Goal: Obtain resource: Download file/media

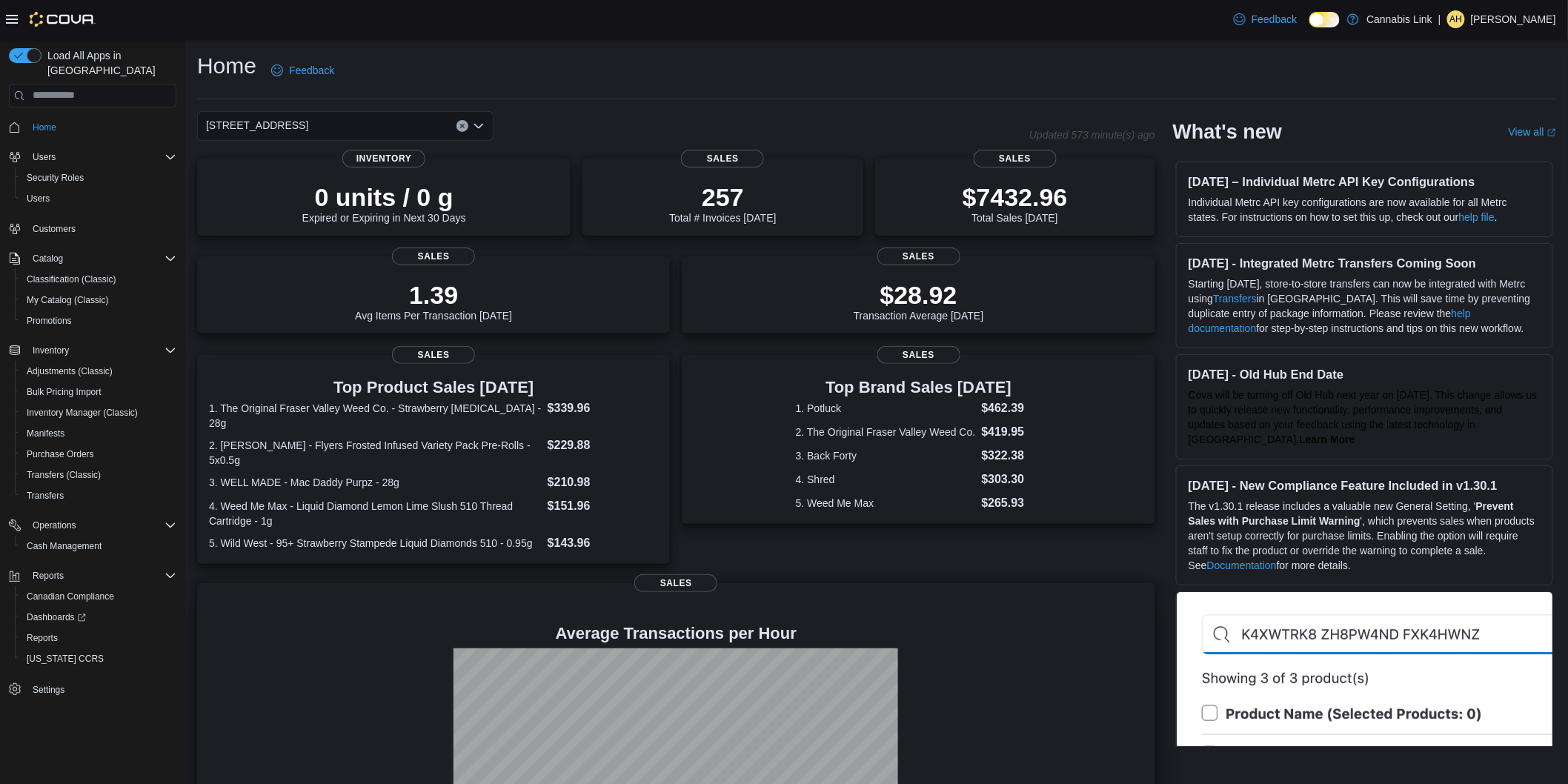
click at [1014, 628] on h4 "Average Transactions per Hour" at bounding box center [676, 634] width 934 height 17
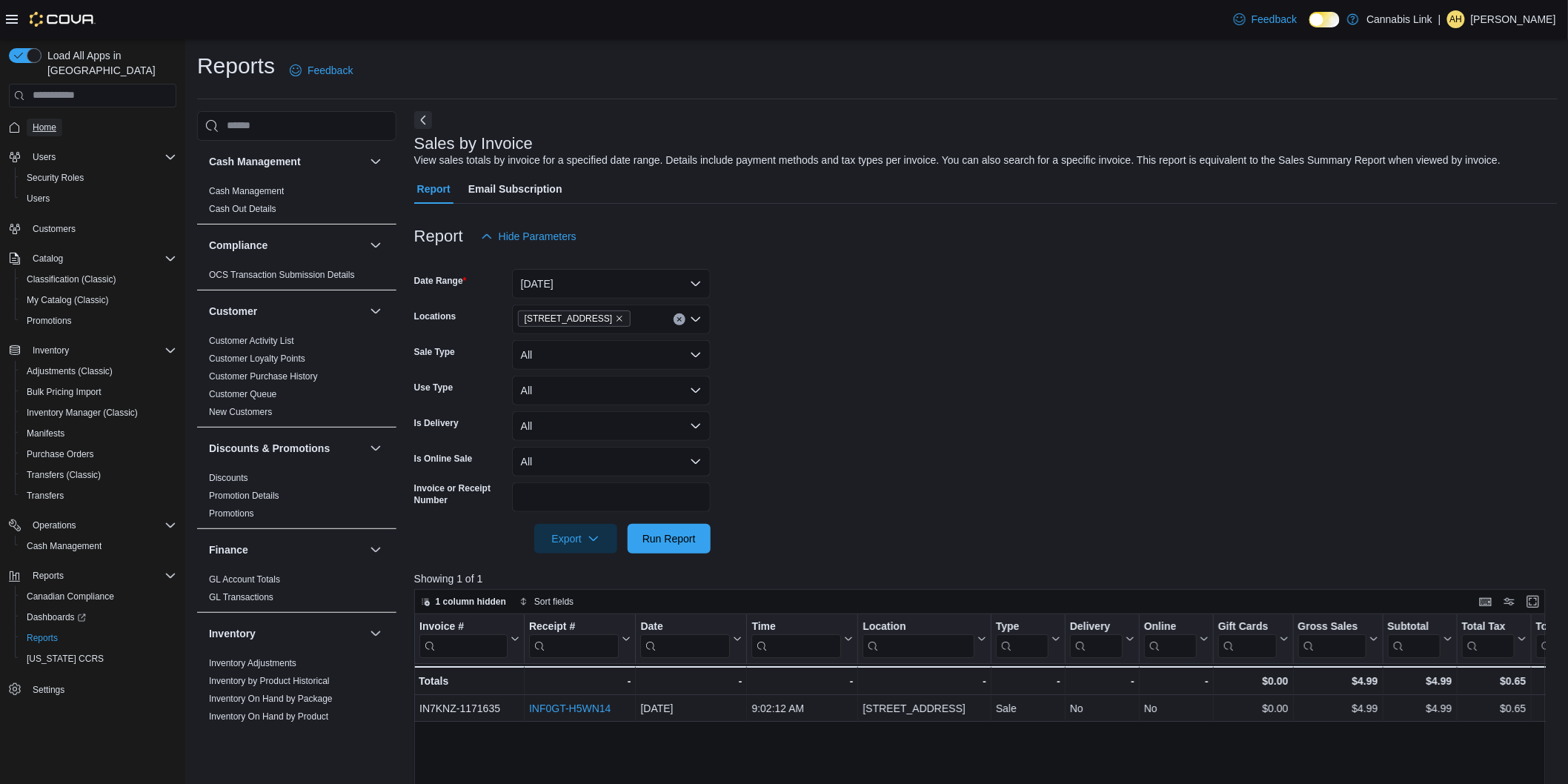
click at [45, 119] on span "Home" at bounding box center [44, 128] width 23 height 17
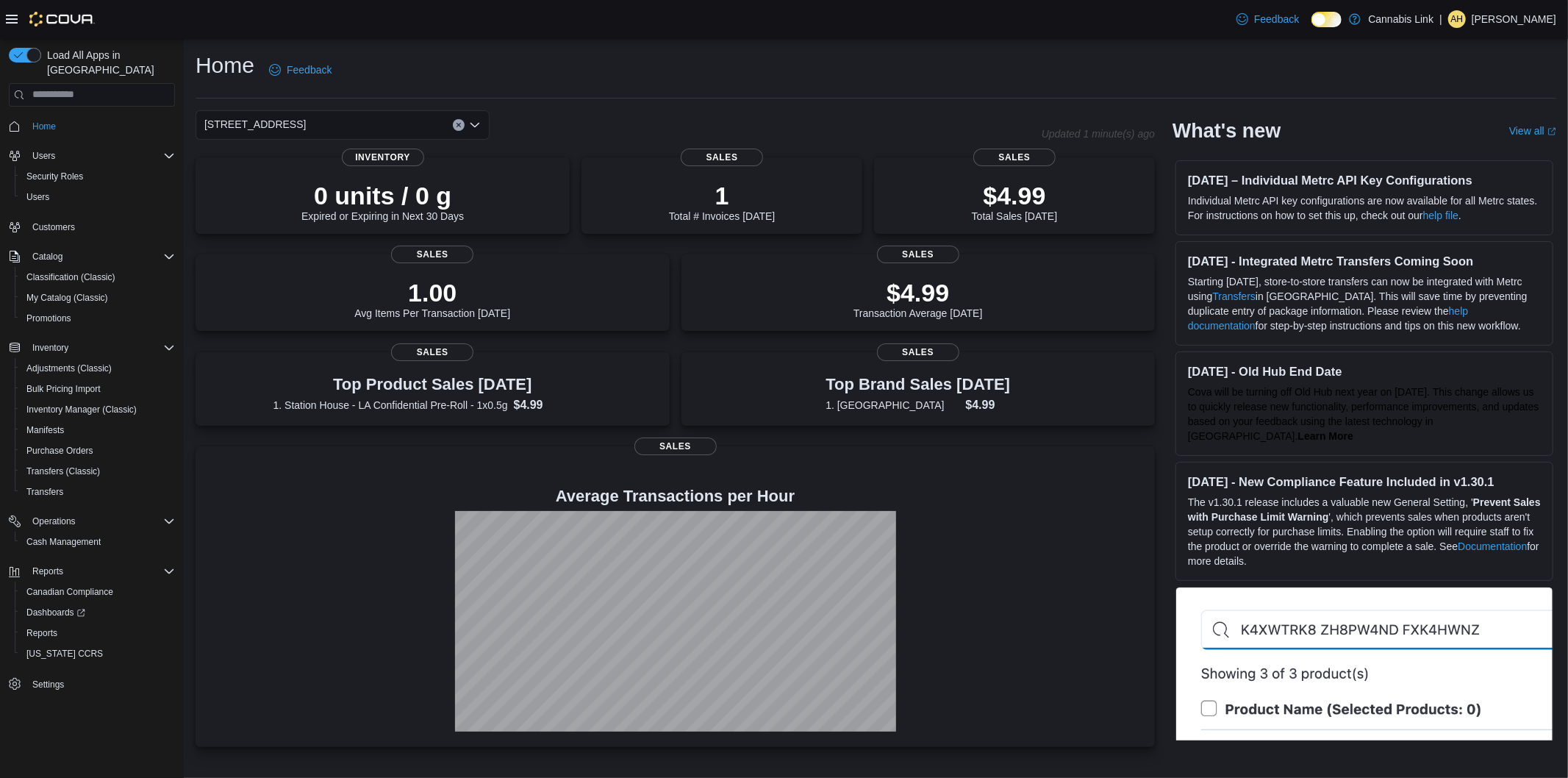
click at [390, 125] on div "[STREET_ADDRESS]" at bounding box center [342, 125] width 294 height 29
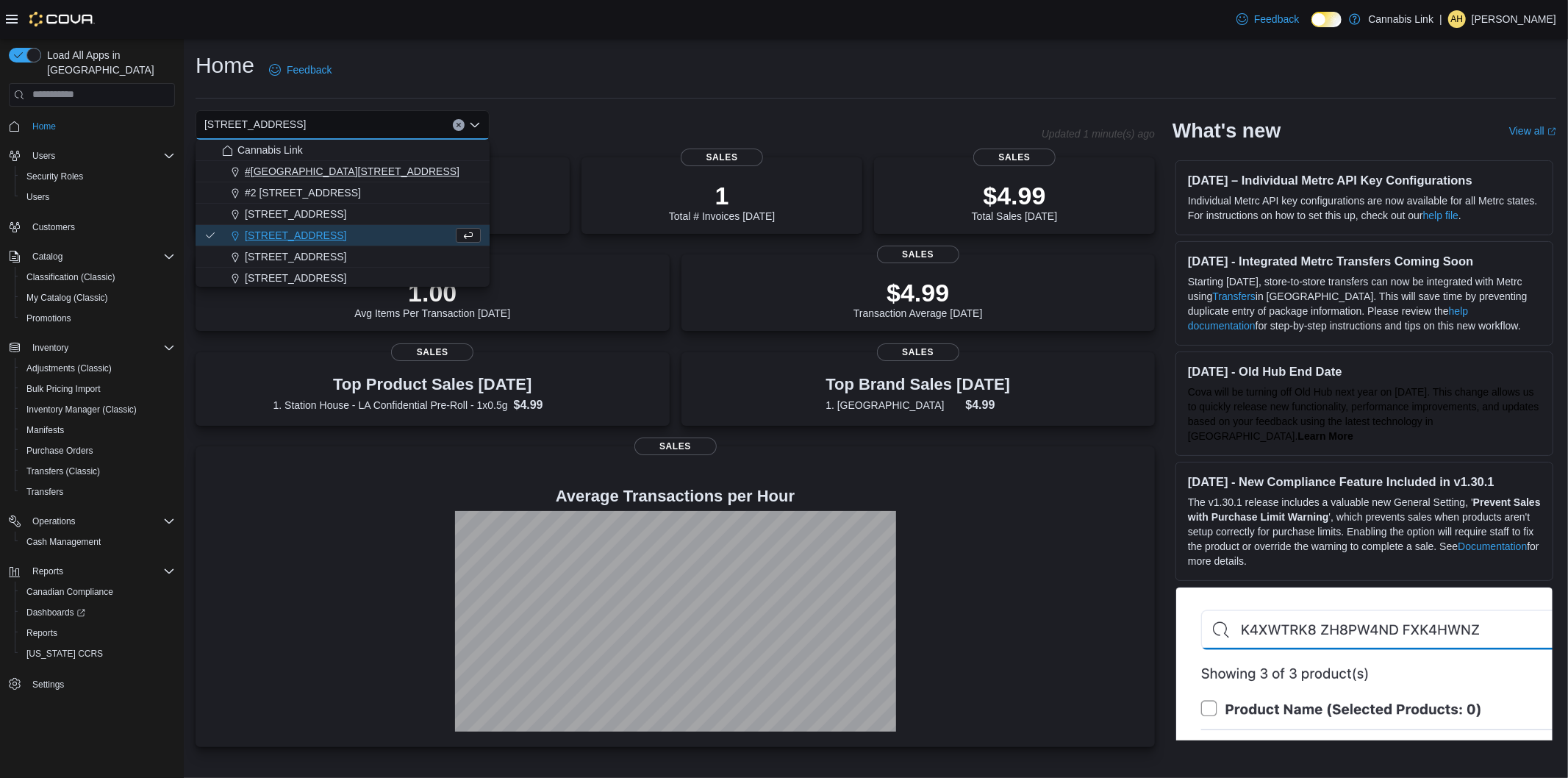
click at [401, 168] on div "#1 1175 Hyde Park Road, Unit 2B" at bounding box center [351, 171] width 258 height 15
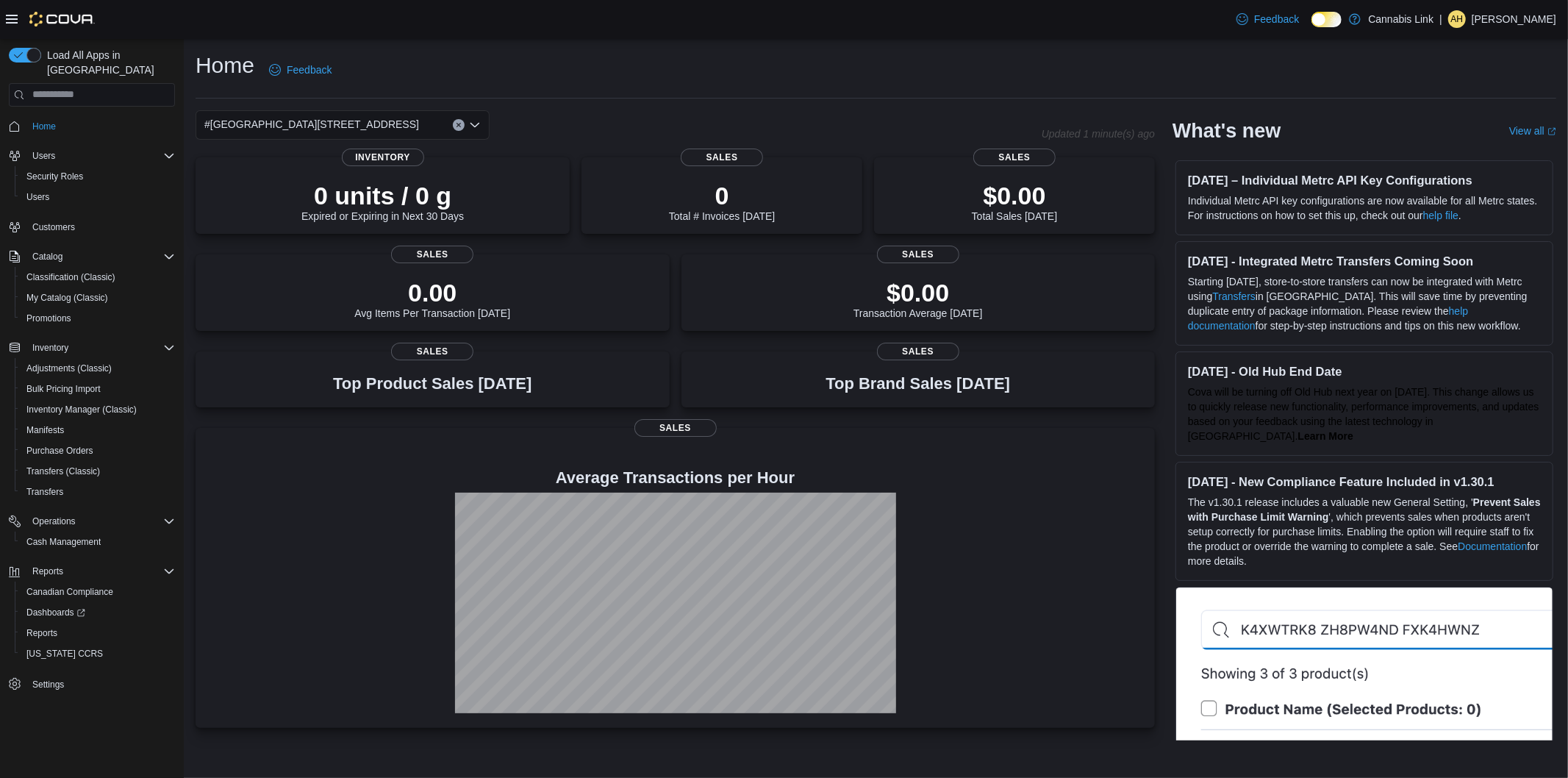
click at [400, 122] on div "#1 1175 Hyde Park Road, Unit 2B" at bounding box center [342, 125] width 294 height 29
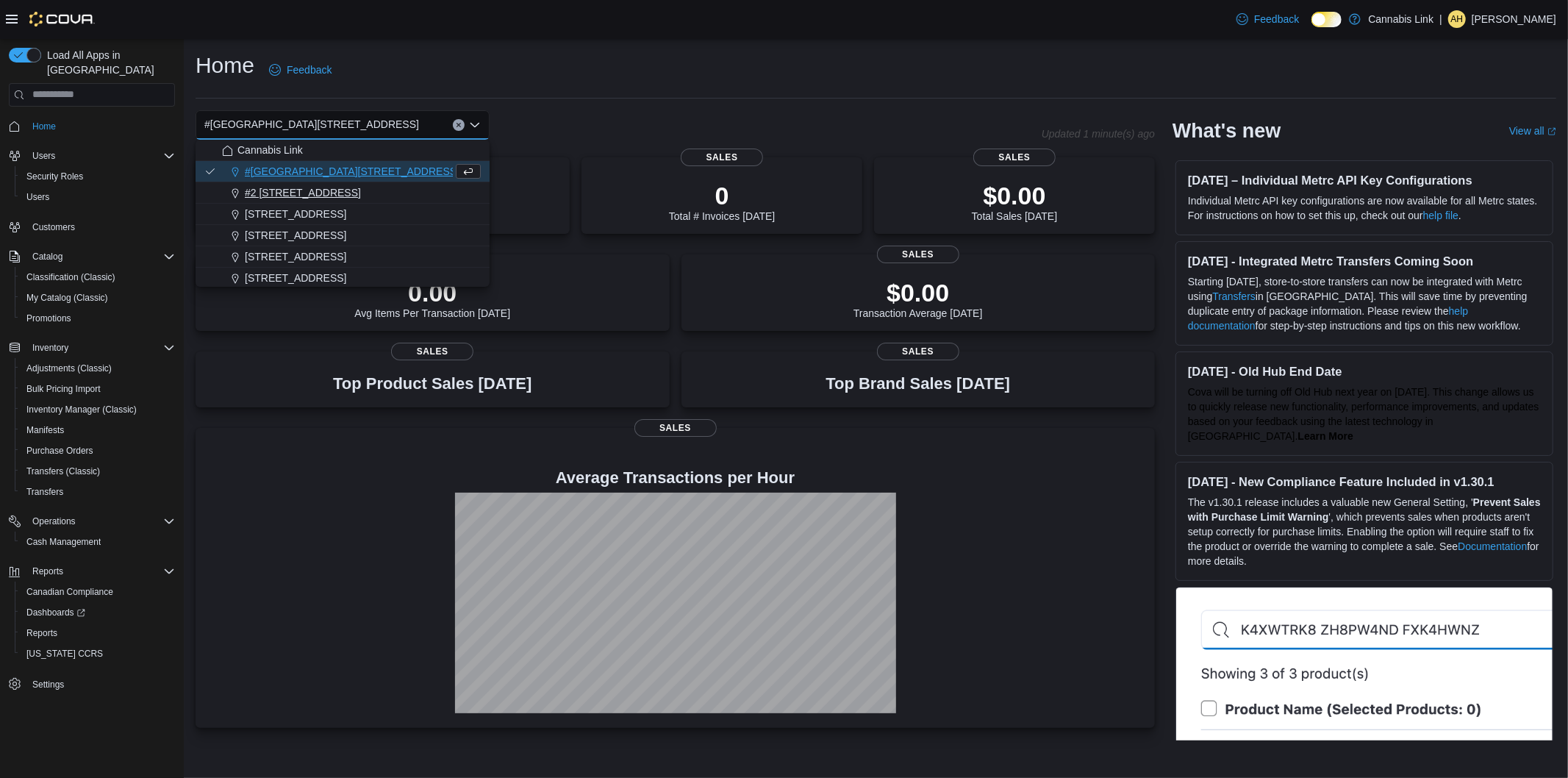
click at [400, 188] on div "#2 1149 Western Rd." at bounding box center [351, 192] width 258 height 15
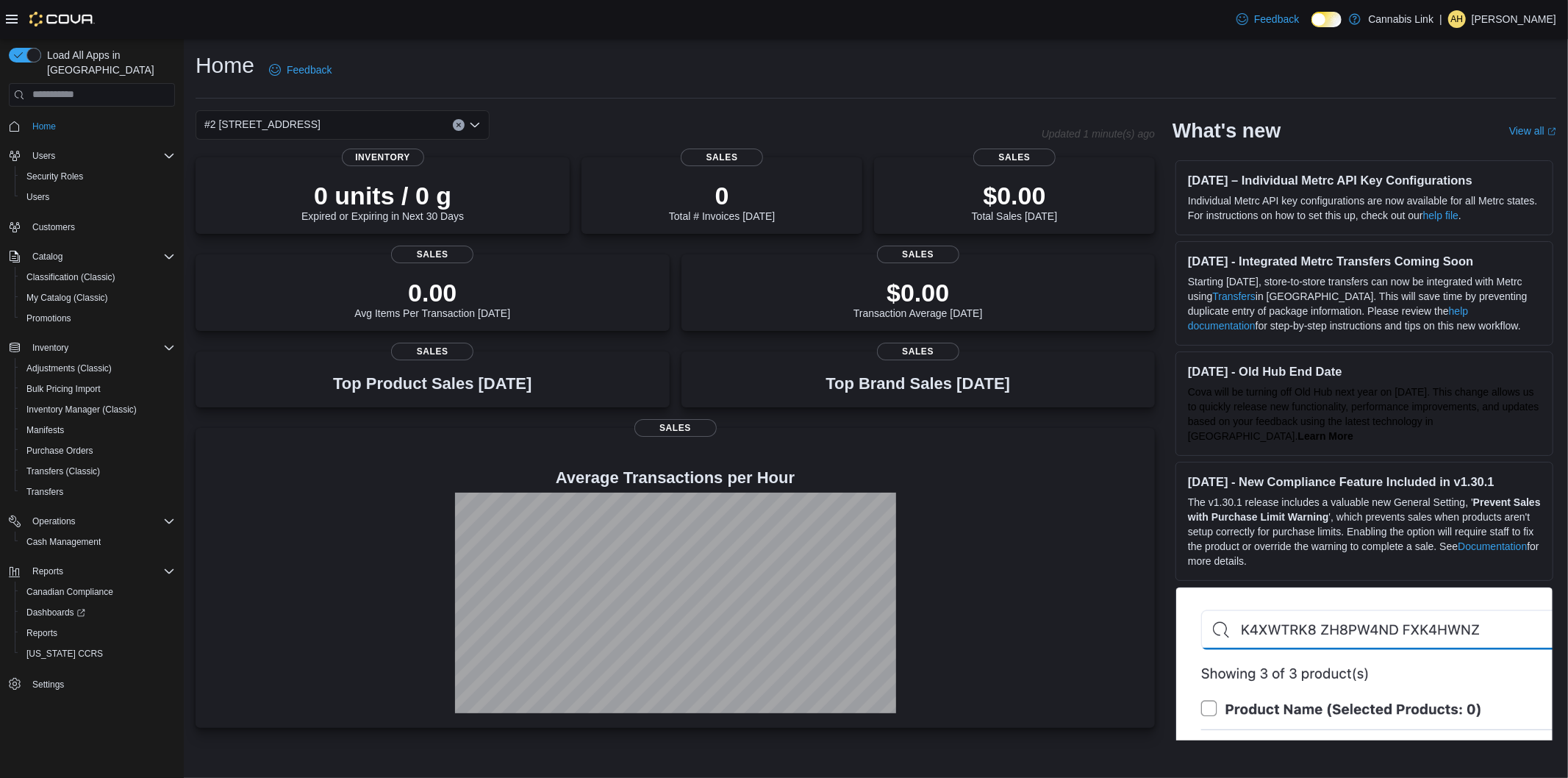
click at [414, 128] on div "#2 1149 Western Rd." at bounding box center [342, 125] width 294 height 29
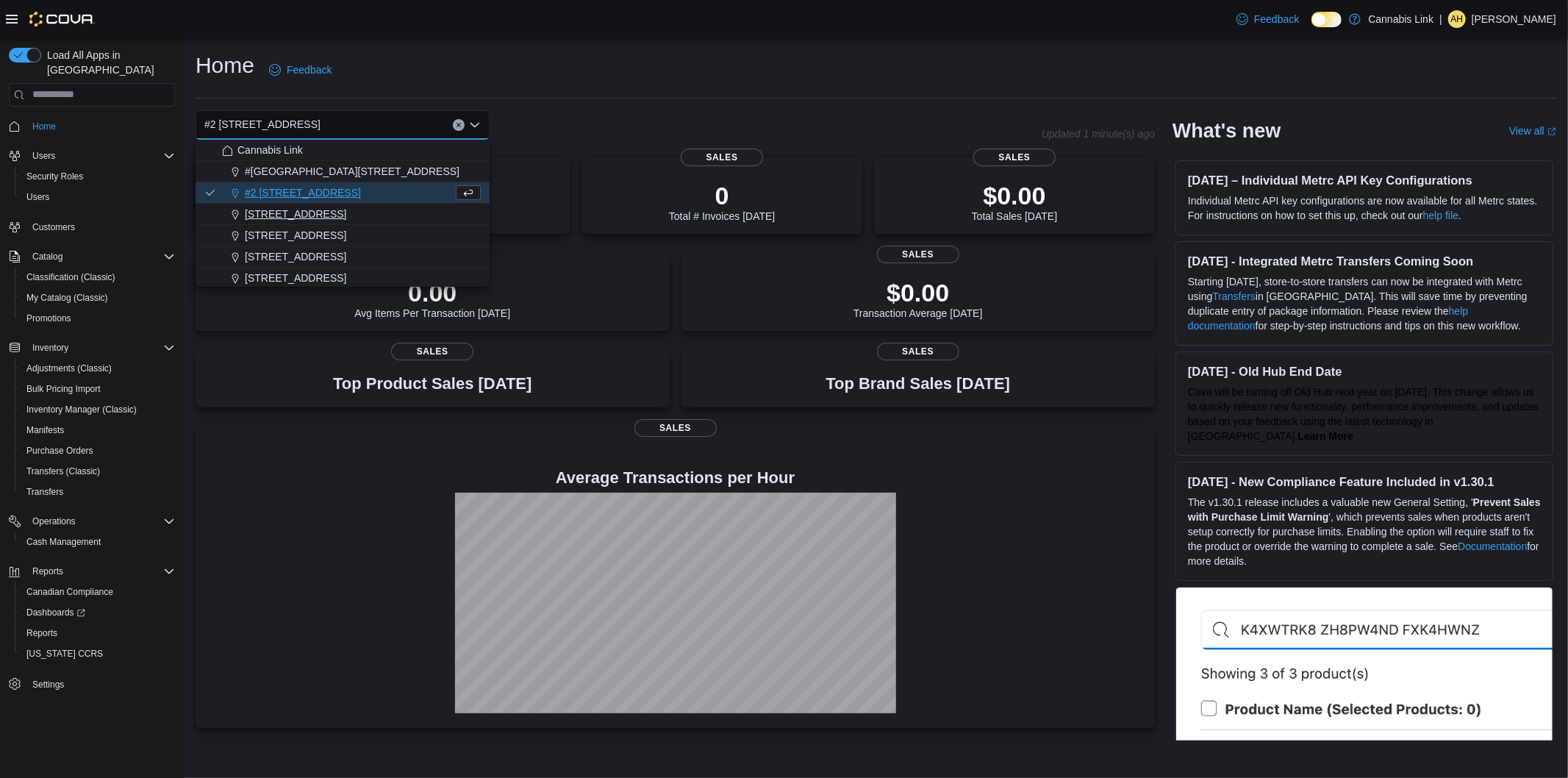
click at [400, 210] on div "1225 Wonderland Road North" at bounding box center [351, 214] width 258 height 15
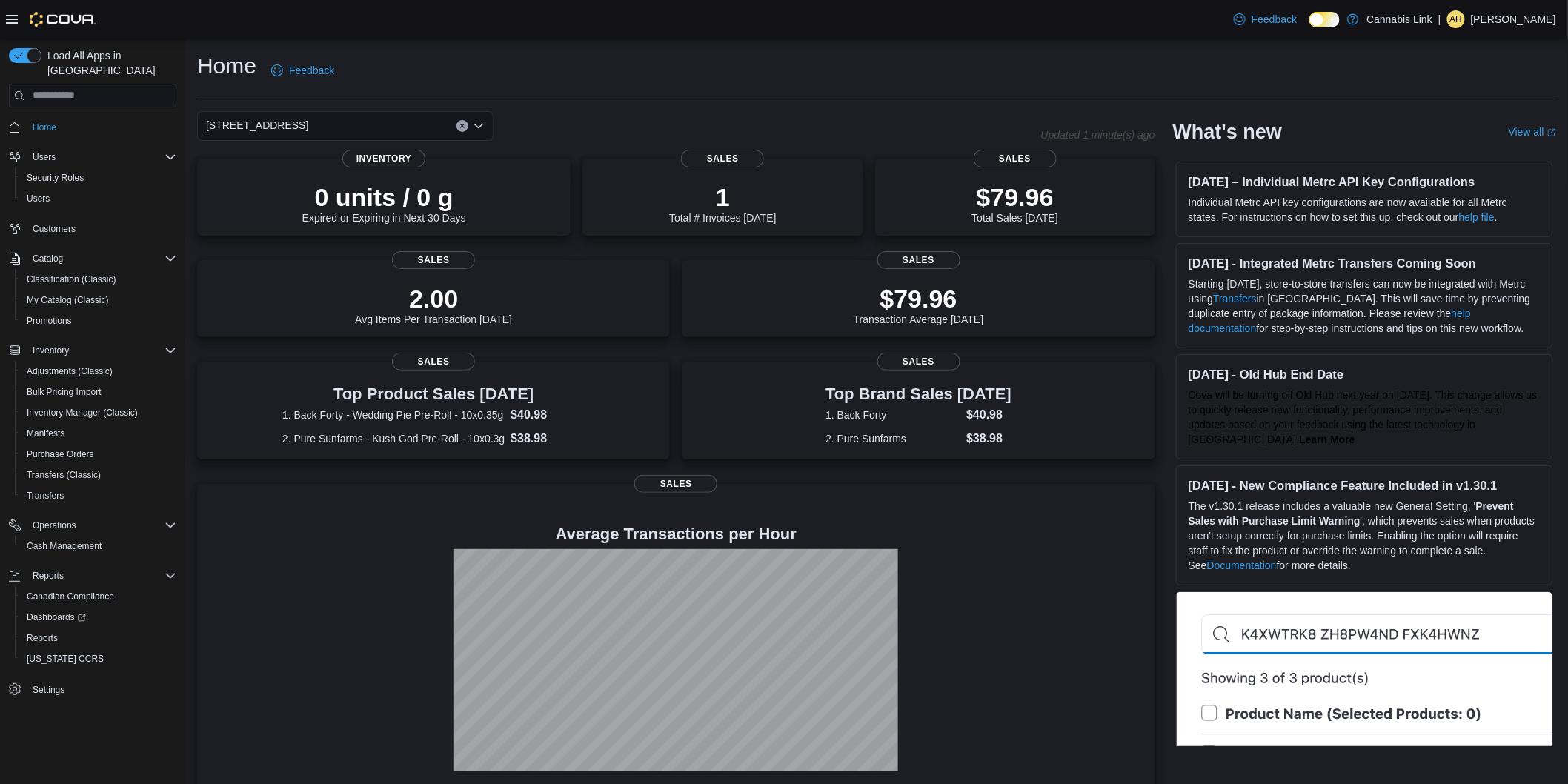
click at [432, 129] on div "1225 Wonderland Road North" at bounding box center [345, 126] width 296 height 30
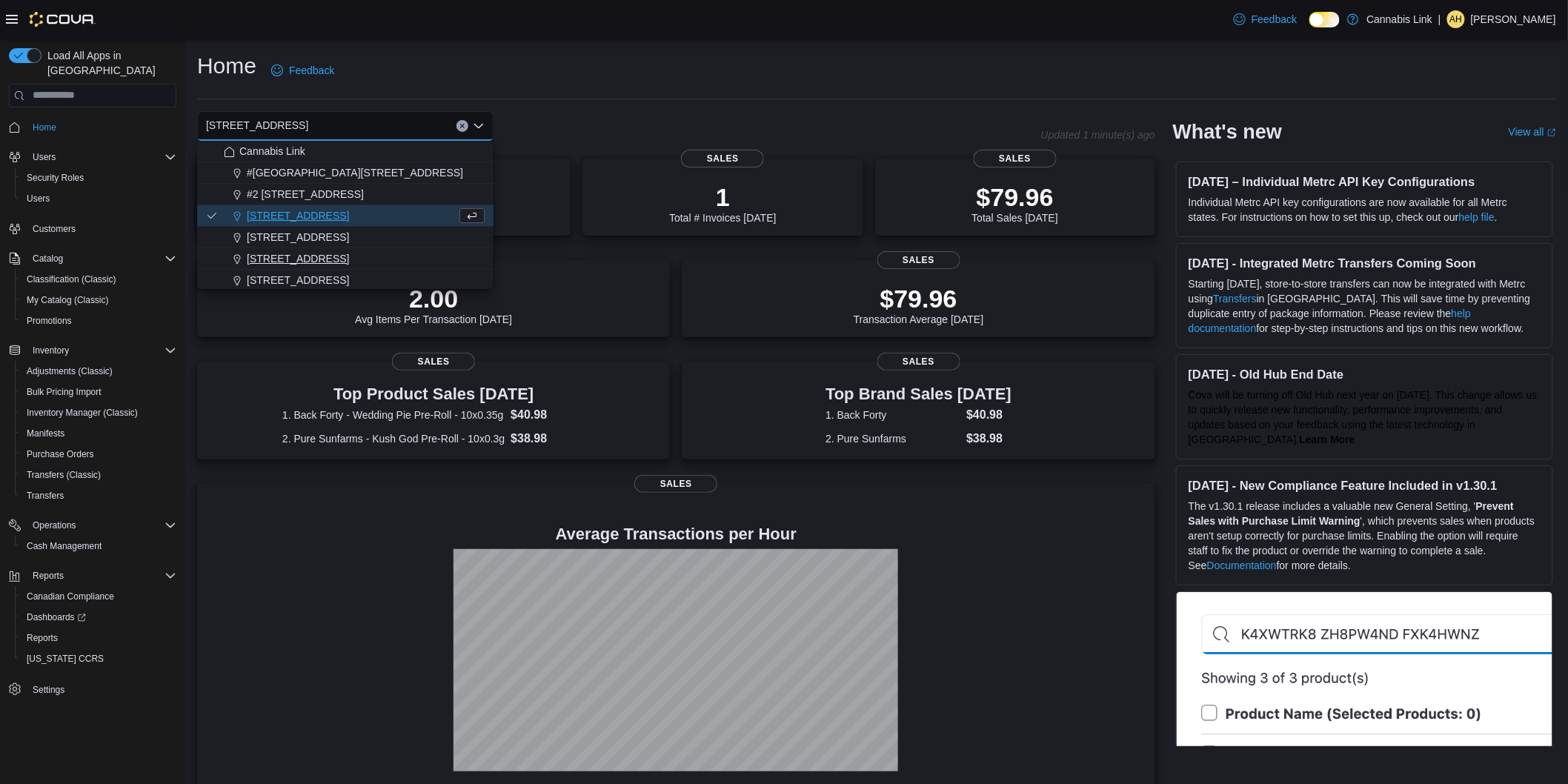
click at [405, 254] on div "390 Springbank Drive" at bounding box center [354, 258] width 260 height 15
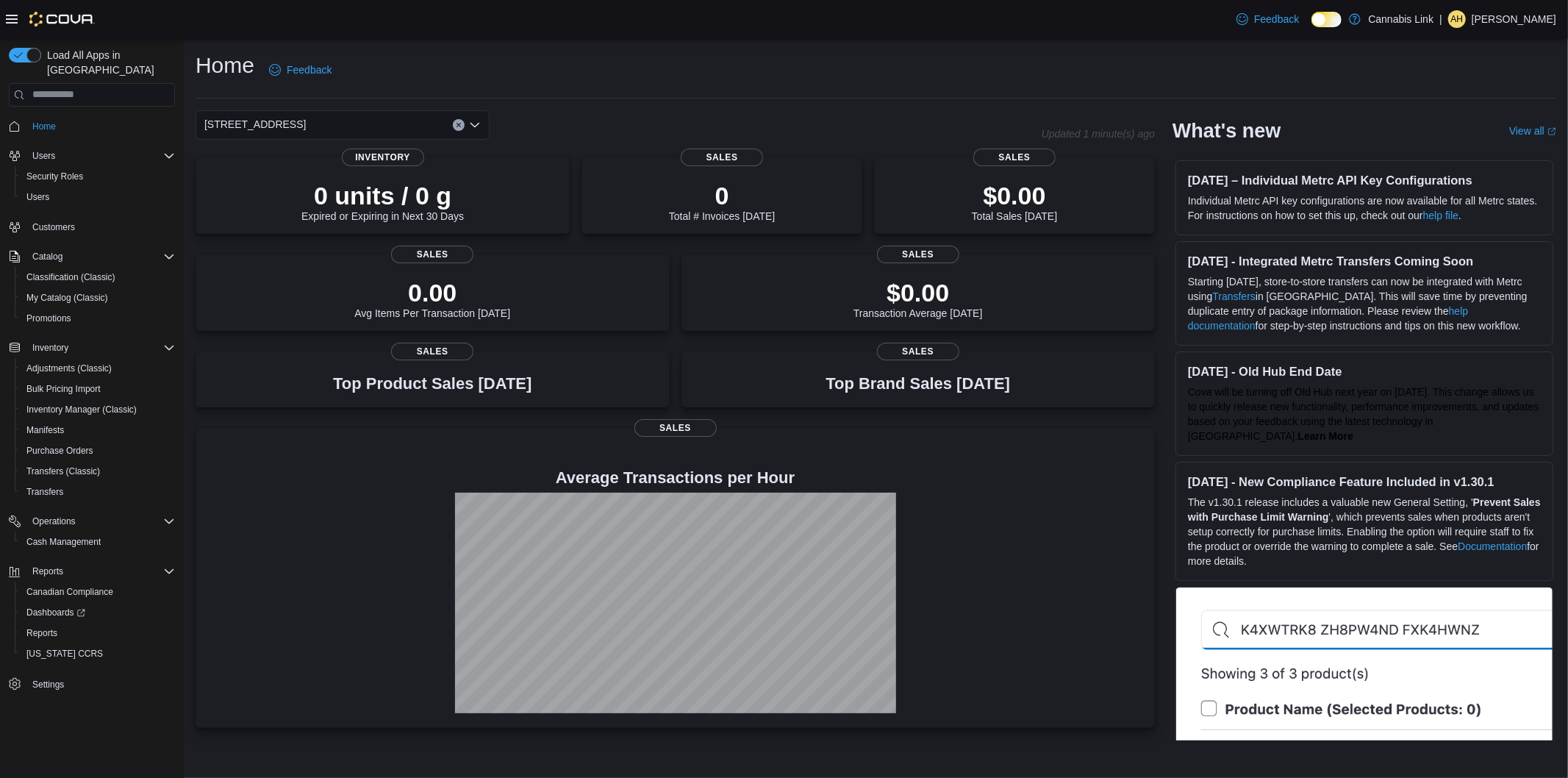
click at [422, 121] on div "390 Springbank Drive Combo box. Selected. 390 Springbank Drive. Press Backspace…" at bounding box center [342, 125] width 294 height 29
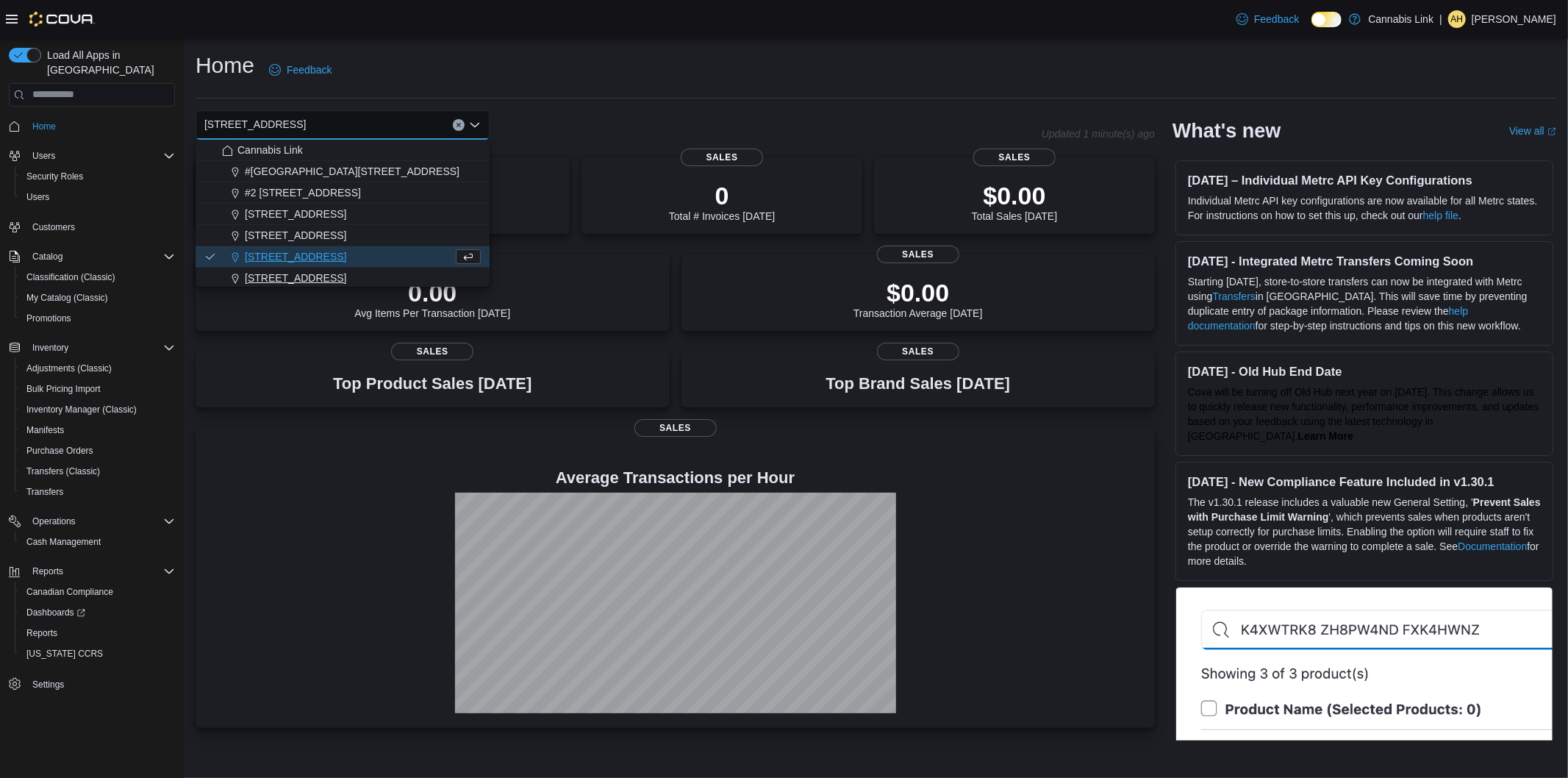
click at [394, 275] on div "509 Commissioners Rd W" at bounding box center [351, 277] width 258 height 15
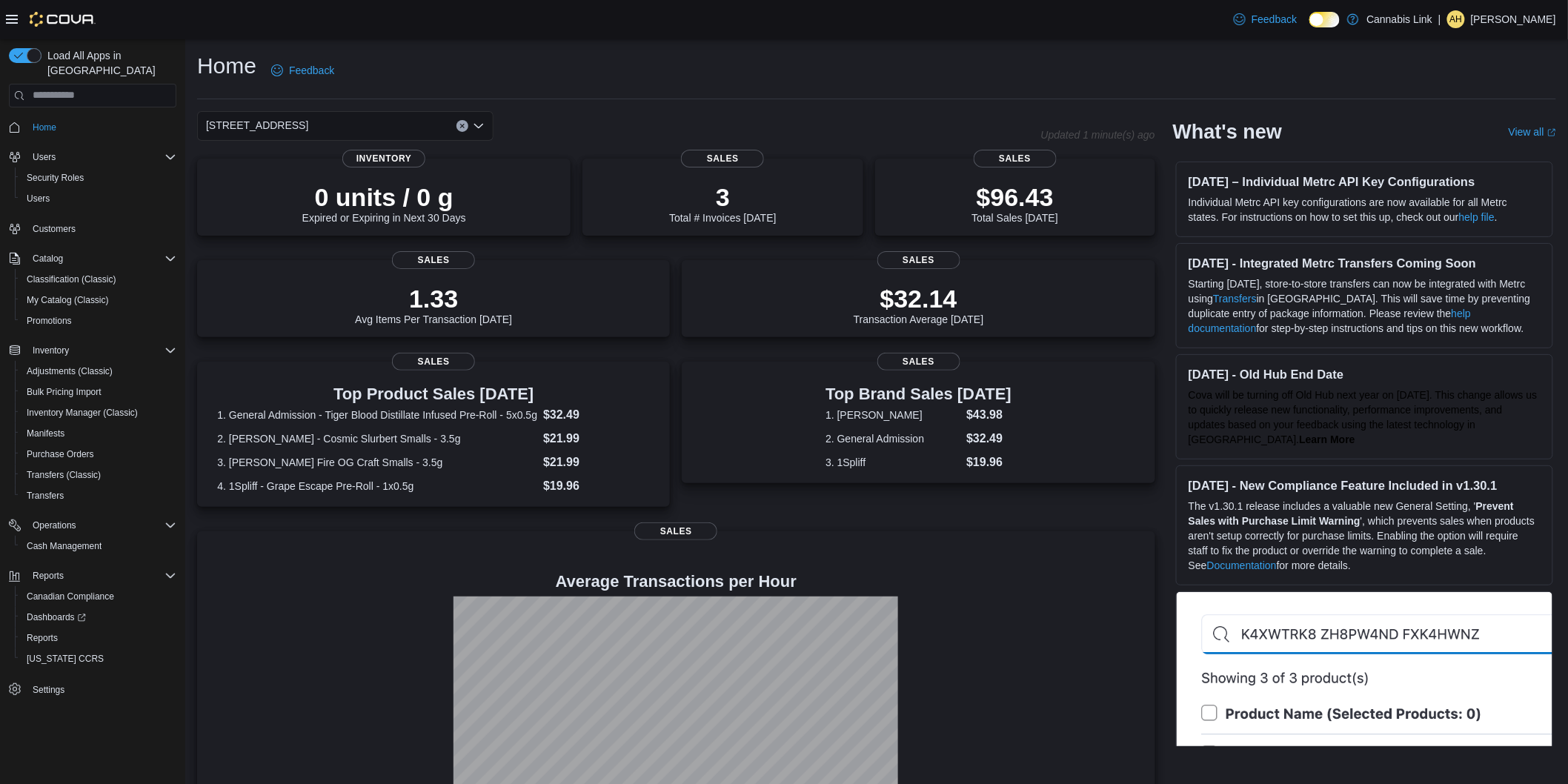
click at [413, 129] on div "509 Commissioners Rd W" at bounding box center [345, 126] width 296 height 30
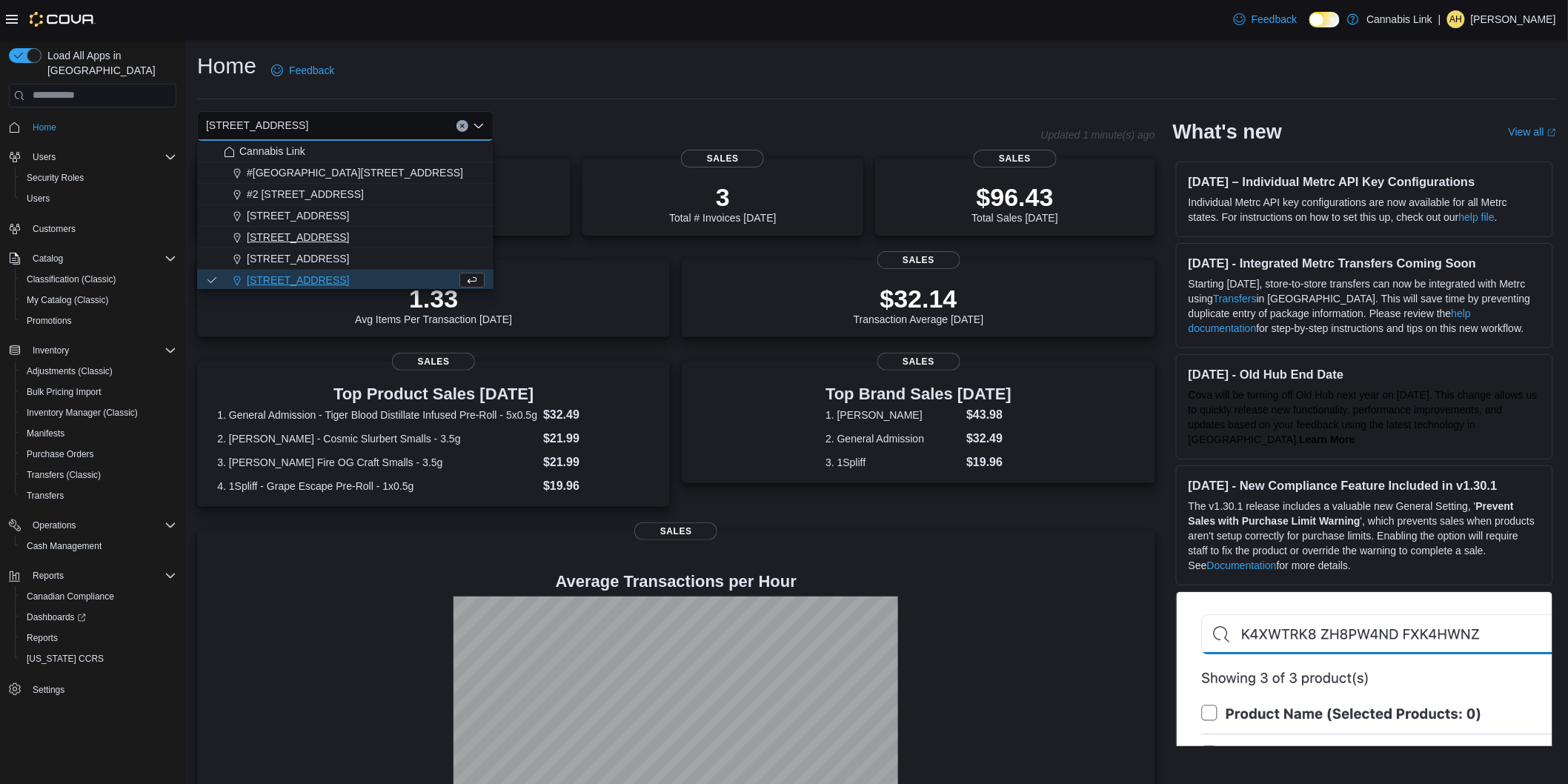
click at [413, 240] on div "[STREET_ADDRESS]" at bounding box center [354, 237] width 260 height 15
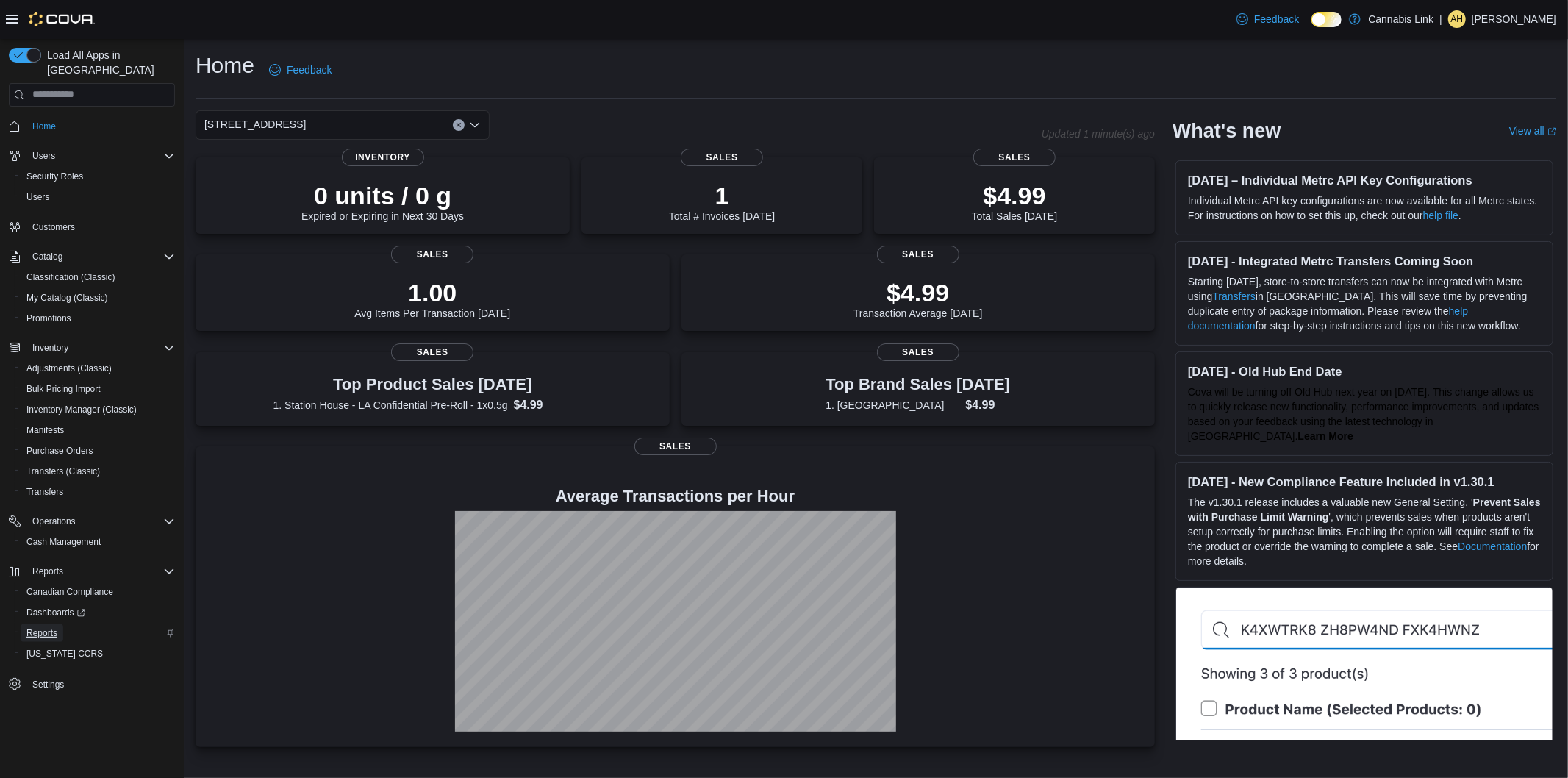
click at [49, 627] on span "Reports" at bounding box center [42, 633] width 31 height 12
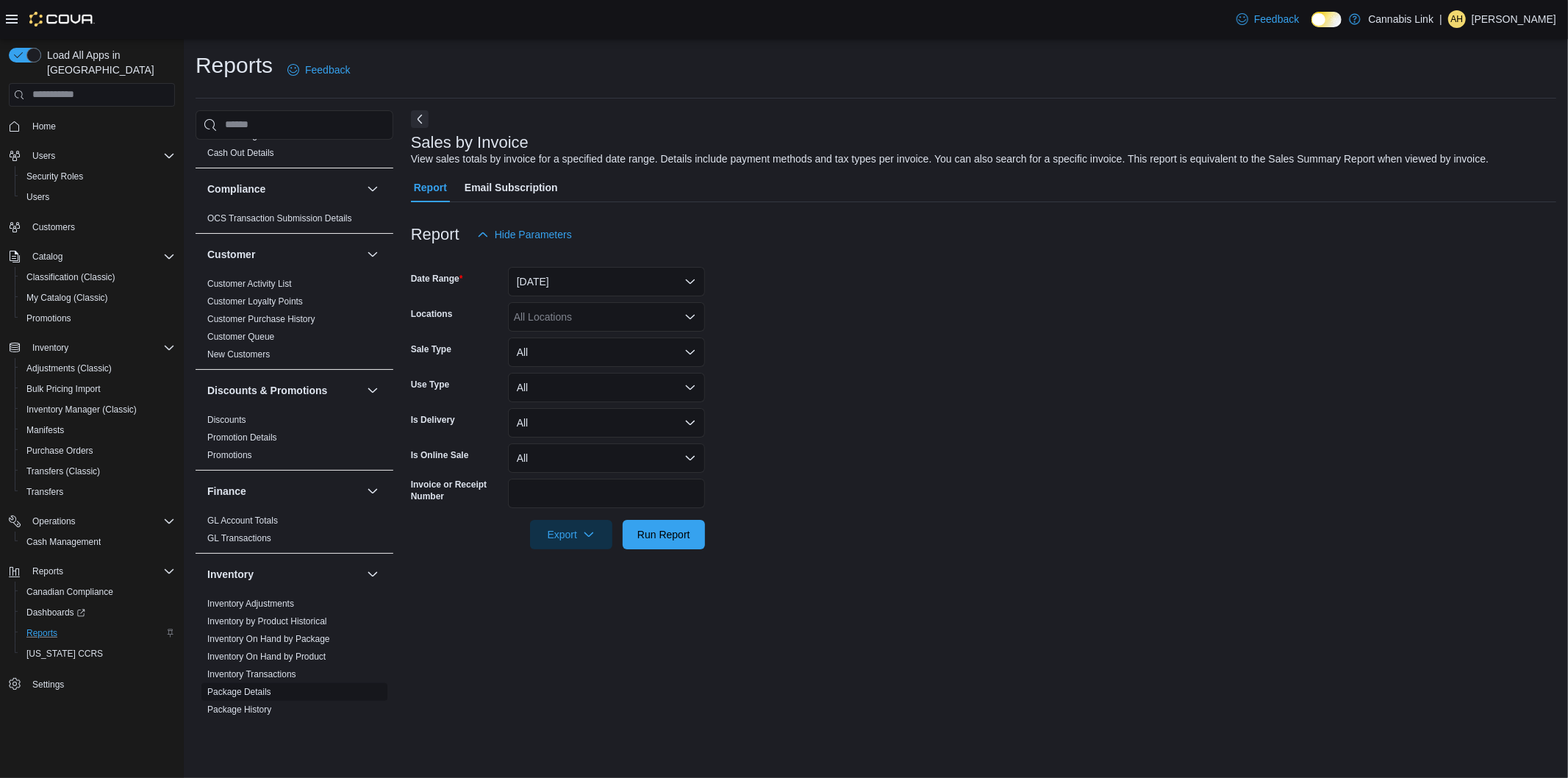
scroll to position [82, 0]
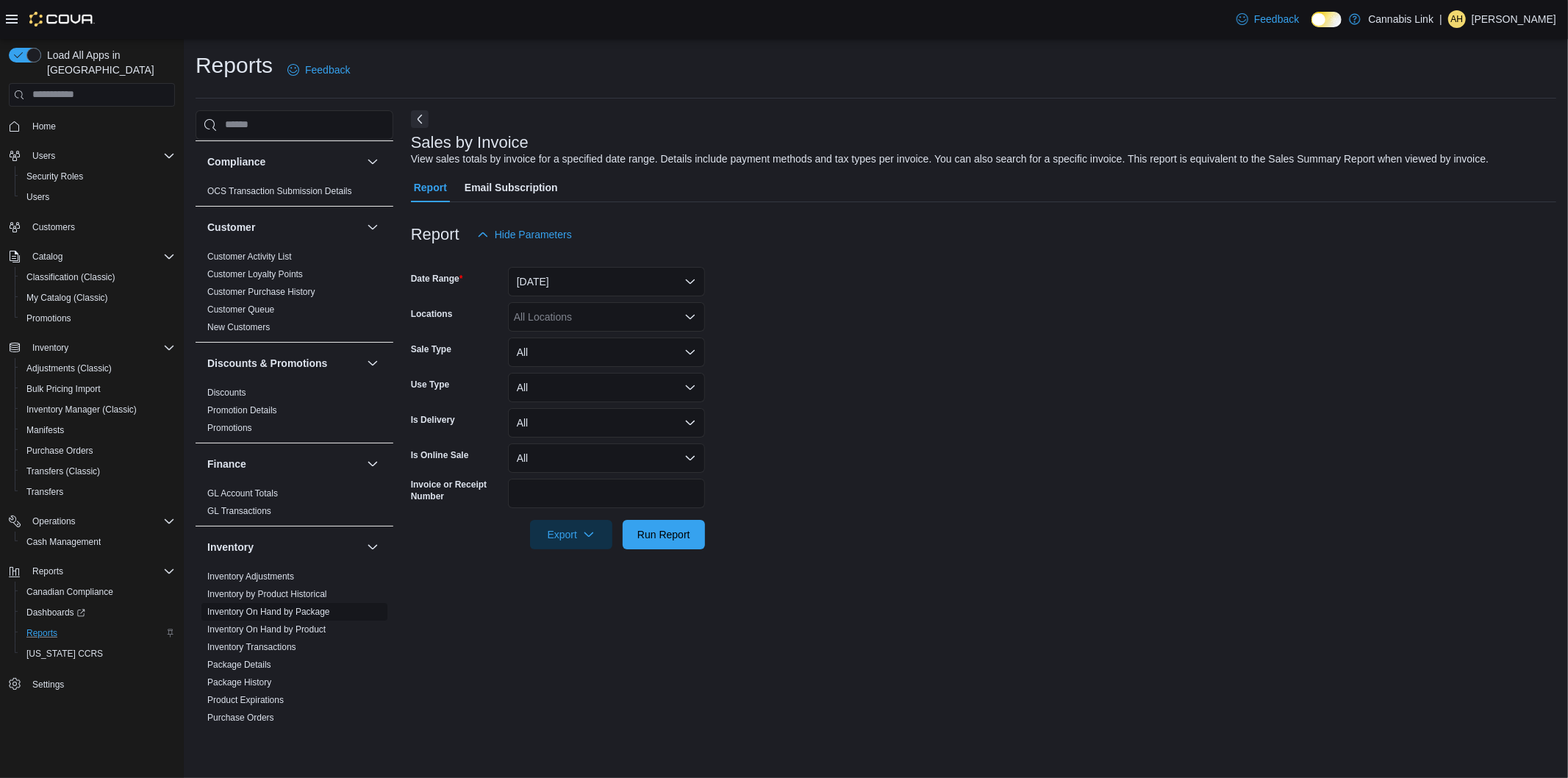
click at [311, 612] on link "Inventory On Hand by Package" at bounding box center [269, 612] width 123 height 10
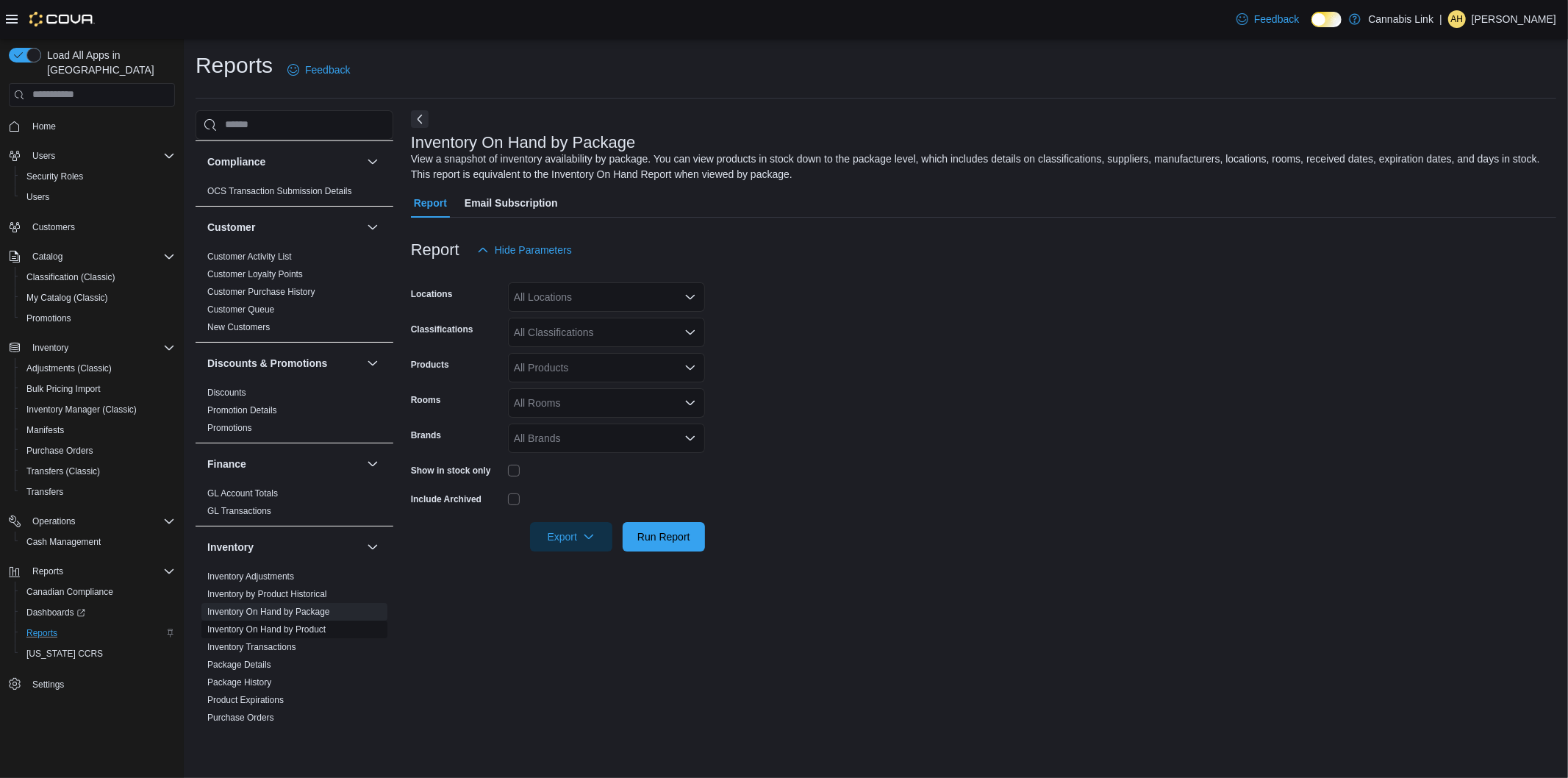
click at [314, 633] on link "Inventory On Hand by Product" at bounding box center [266, 630] width 118 height 10
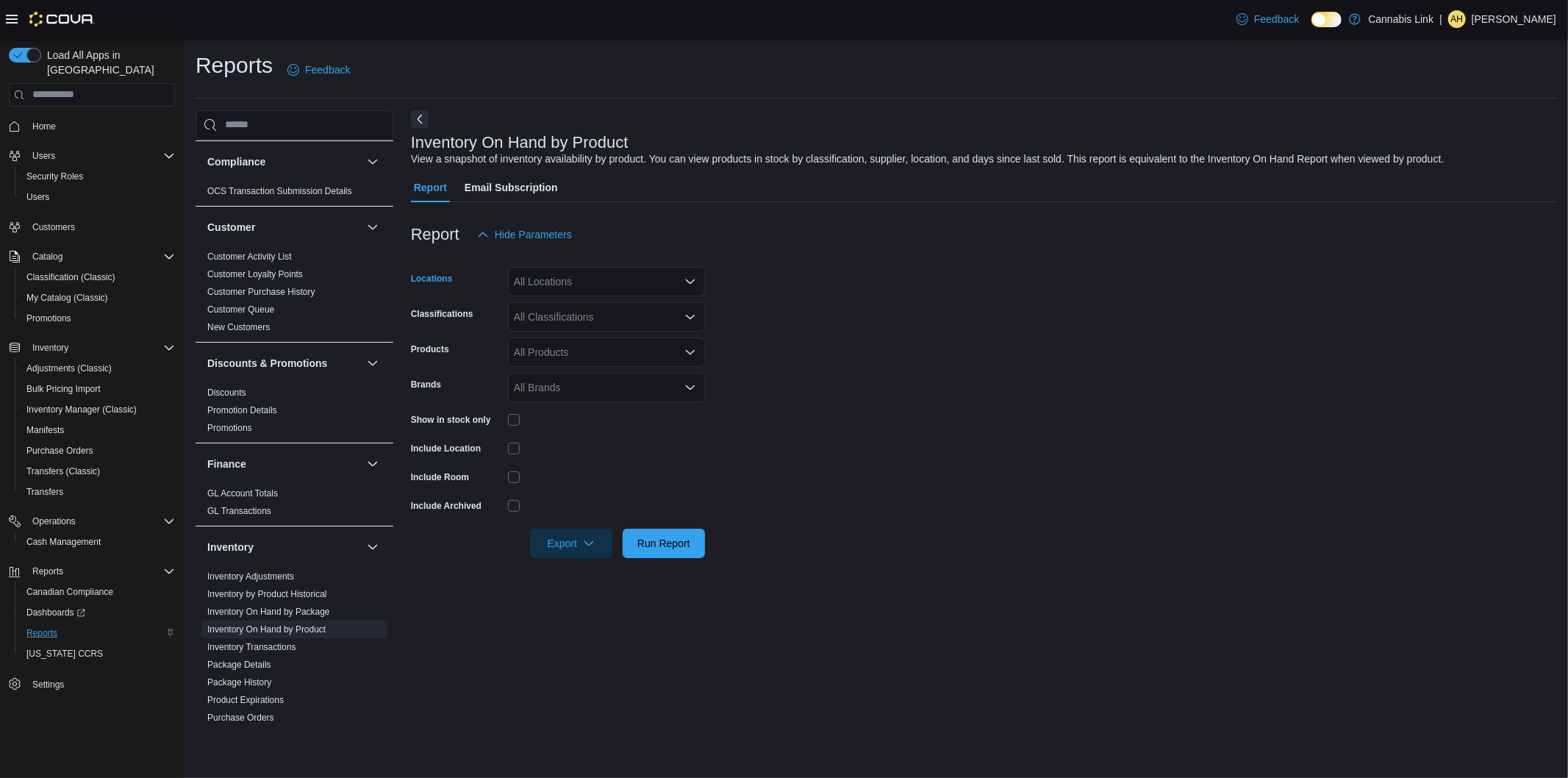
click at [691, 284] on icon "Open list of options" at bounding box center [691, 282] width 12 height 12
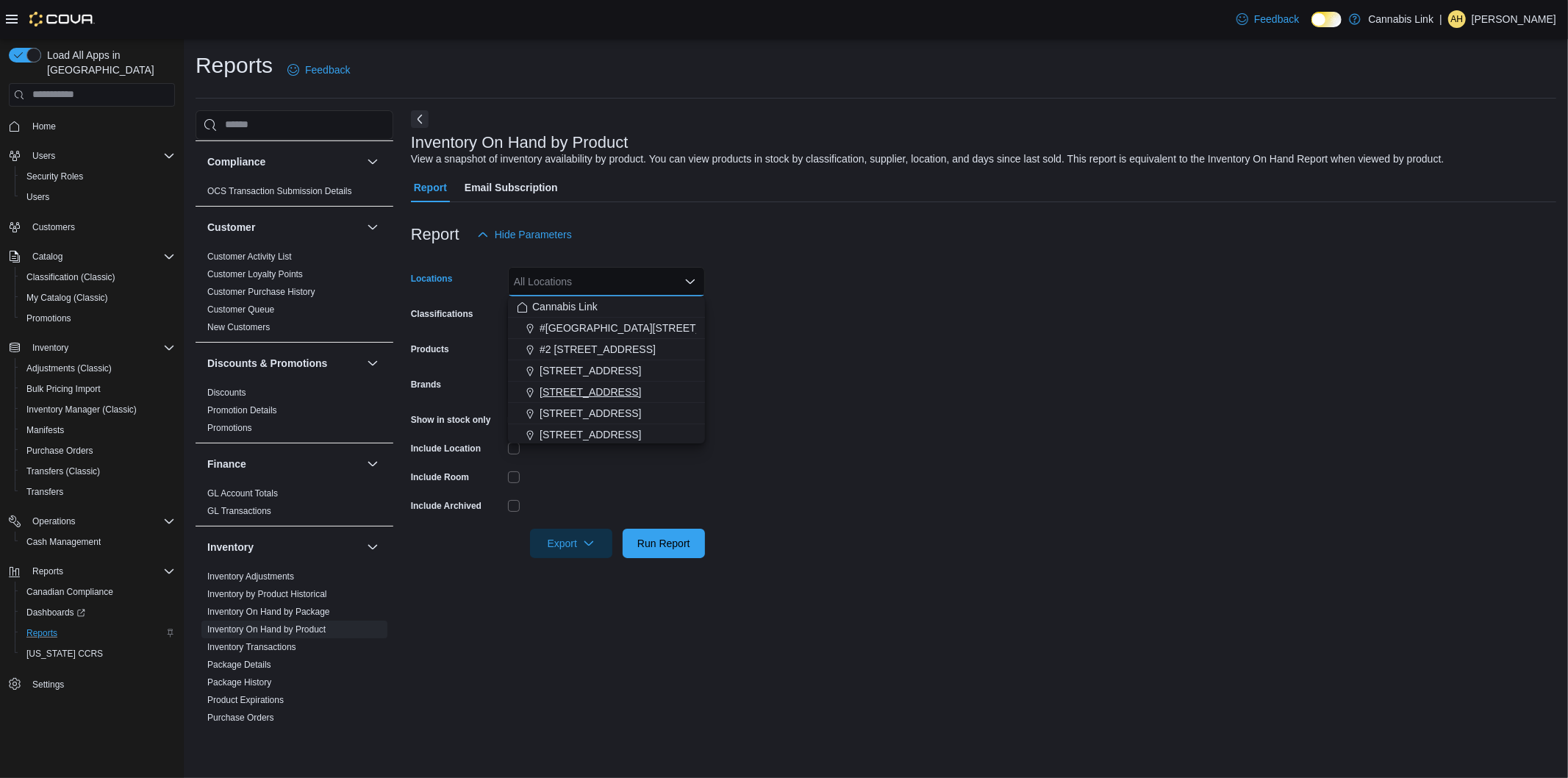
click at [674, 400] on button "[STREET_ADDRESS]" at bounding box center [606, 392] width 197 height 22
click at [871, 356] on form "Locations 1295 Highbury Ave N Combo box. Selected. 1295 Highbury Ave N. Press B…" at bounding box center [983, 403] width 1145 height 309
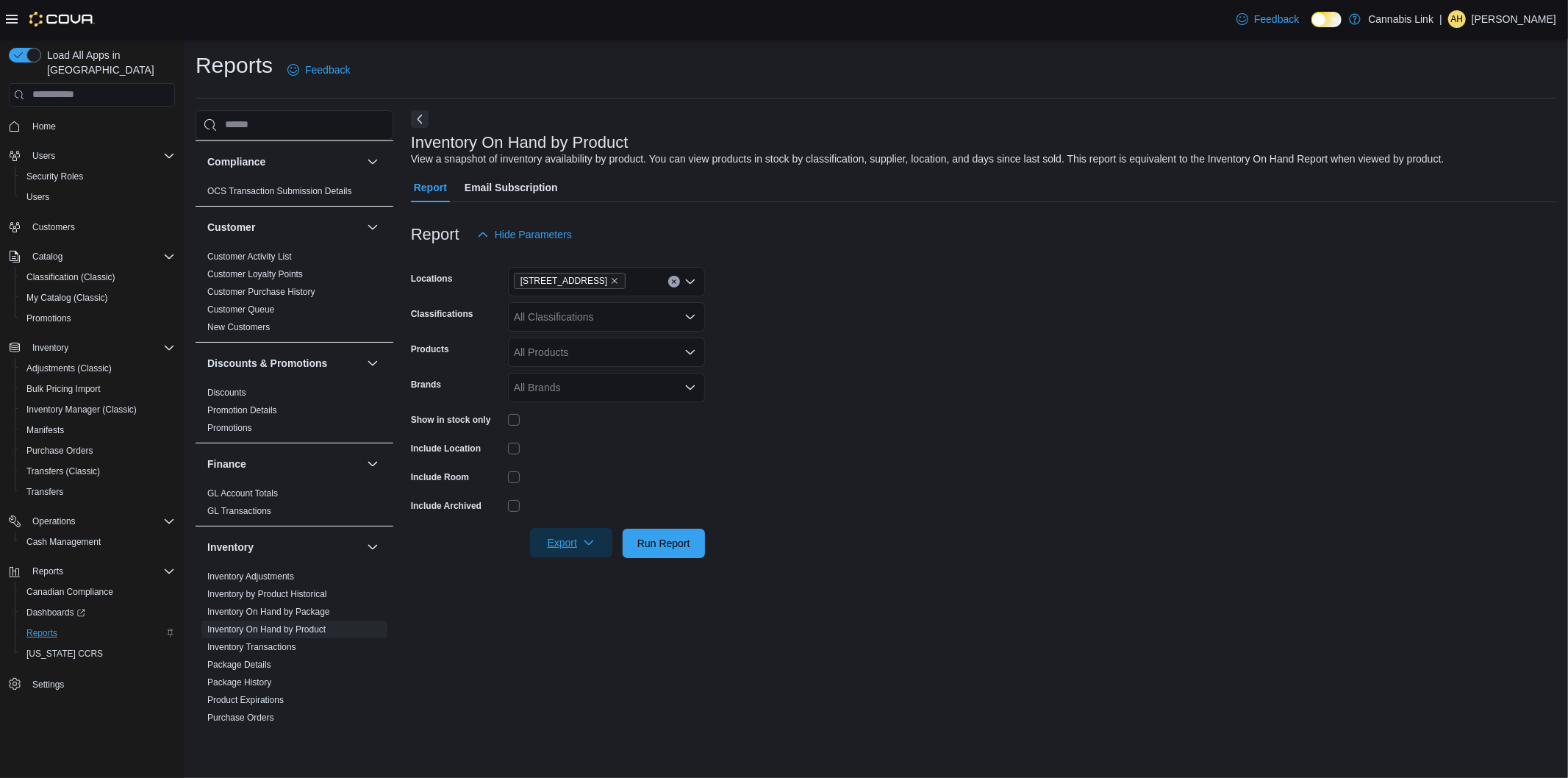
click at [598, 545] on span "Export" at bounding box center [571, 543] width 65 height 29
click at [607, 584] on button "Export to Excel" at bounding box center [573, 573] width 84 height 29
